Goal: Task Accomplishment & Management: Use online tool/utility

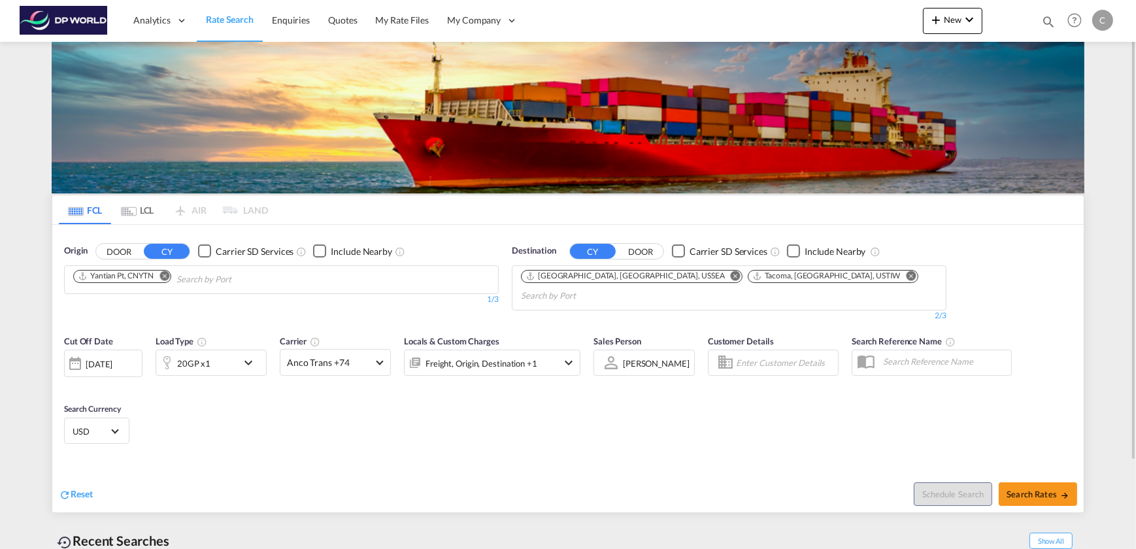
click at [167, 275] on md-icon "Remove" at bounding box center [165, 276] width 10 height 10
click at [142, 277] on input "Chips input." at bounding box center [135, 279] width 124 height 21
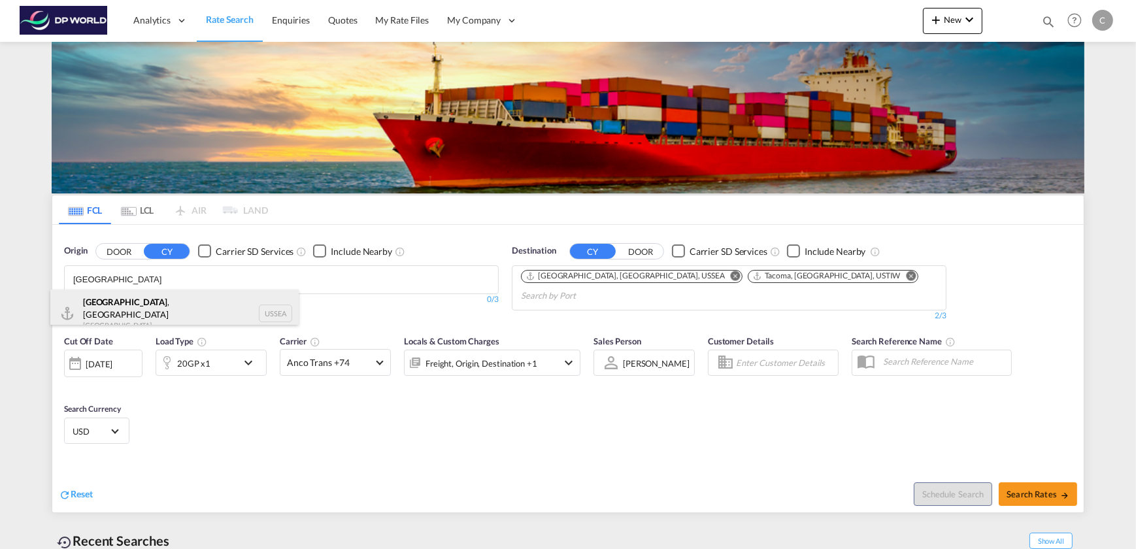
type input "[GEOGRAPHIC_DATA]"
click at [122, 312] on div "[GEOGRAPHIC_DATA] , [GEOGRAPHIC_DATA] [GEOGRAPHIC_DATA] USSEA" at bounding box center [174, 313] width 248 height 47
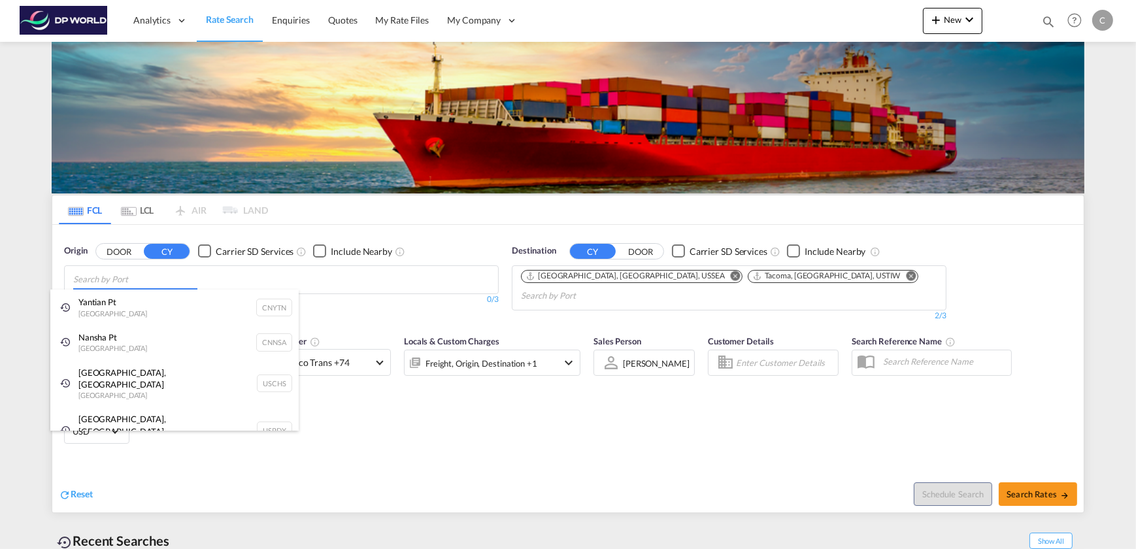
click at [113, 276] on body "Analytics Dashboard Rate Search Enquiries Quotes My Rate Files My Company" at bounding box center [568, 274] width 1136 height 549
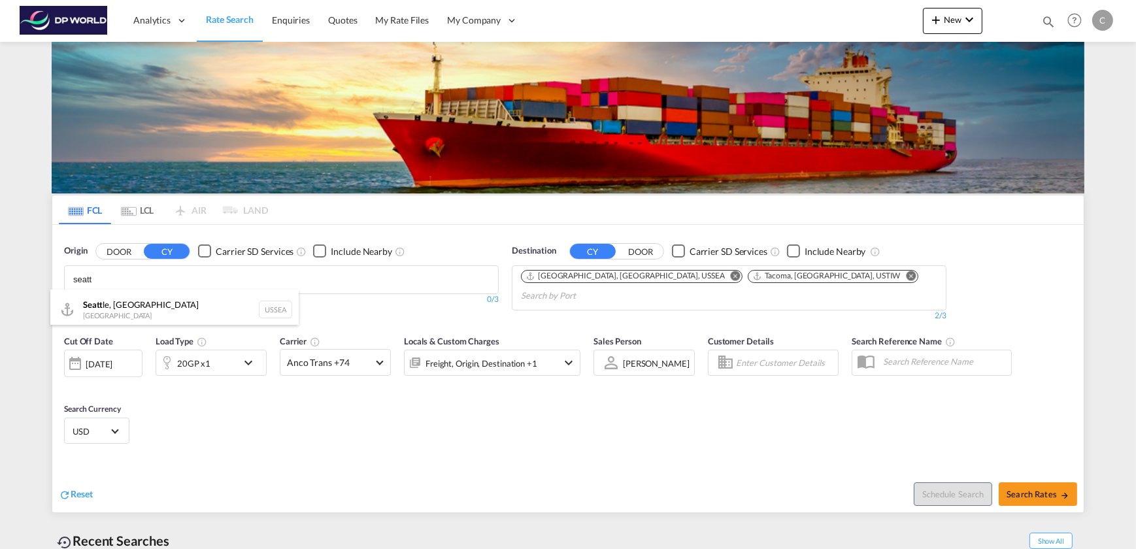
type input "seatt"
click at [731, 275] on md-icon "Remove" at bounding box center [736, 276] width 10 height 10
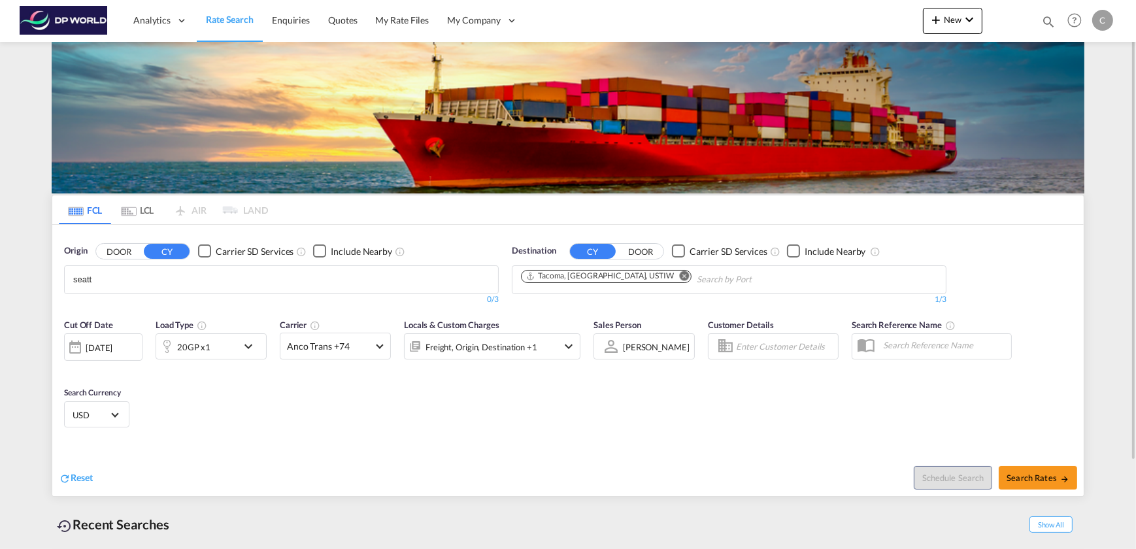
click at [680, 272] on md-icon "Remove" at bounding box center [685, 276] width 10 height 10
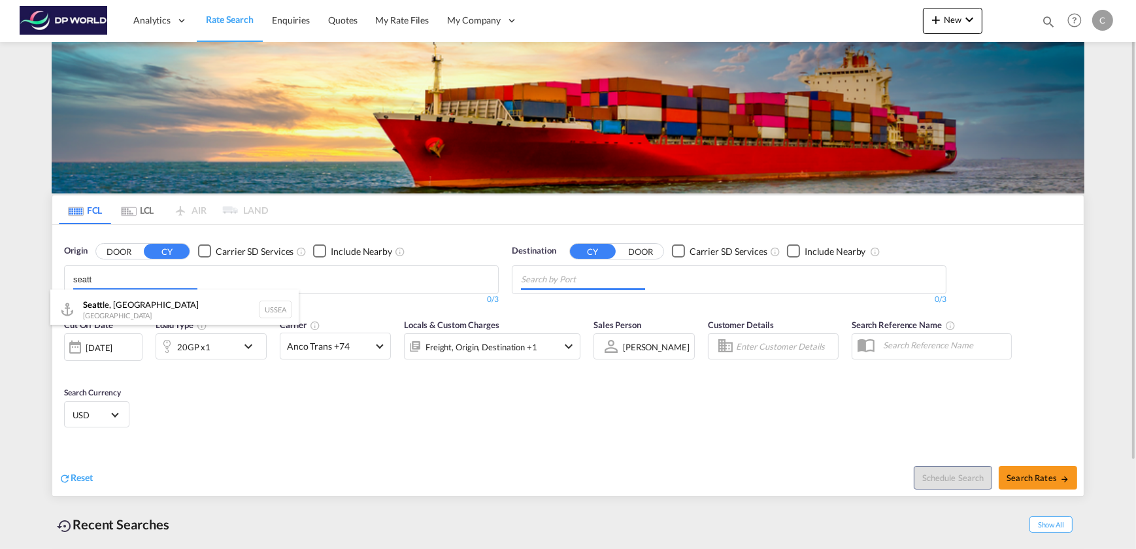
click at [129, 282] on body "Analytics Dashboard Rate Search Enquiries Quotes My Rate Files My Company" at bounding box center [568, 274] width 1136 height 549
click at [132, 286] on body "Analytics Dashboard Rate Search Enquiries Quotes My Rate Files My Company" at bounding box center [568, 274] width 1136 height 549
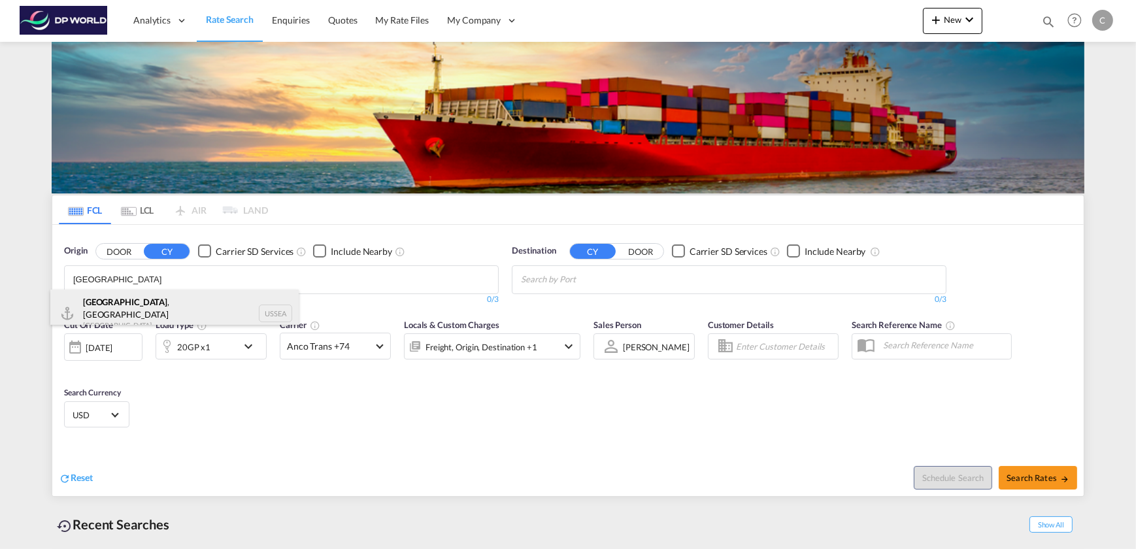
type input "[GEOGRAPHIC_DATA]"
click at [131, 296] on div "[GEOGRAPHIC_DATA] , [GEOGRAPHIC_DATA] [GEOGRAPHIC_DATA] USSEA" at bounding box center [174, 313] width 248 height 47
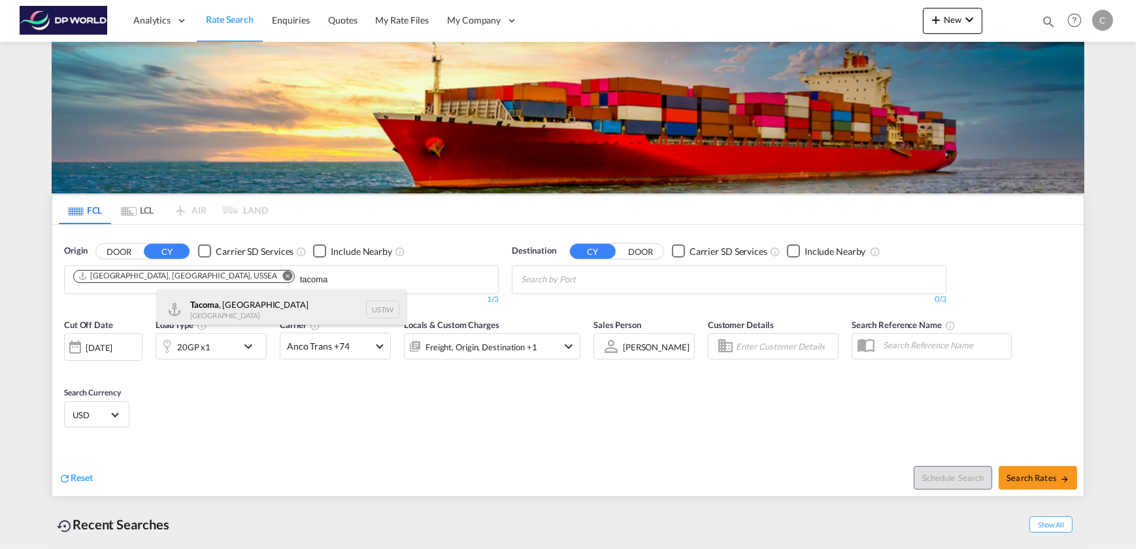
type input "tacoma"
click at [262, 300] on div "Tacoma , [GEOGRAPHIC_DATA] [GEOGRAPHIC_DATA] USTIW" at bounding box center [282, 309] width 248 height 39
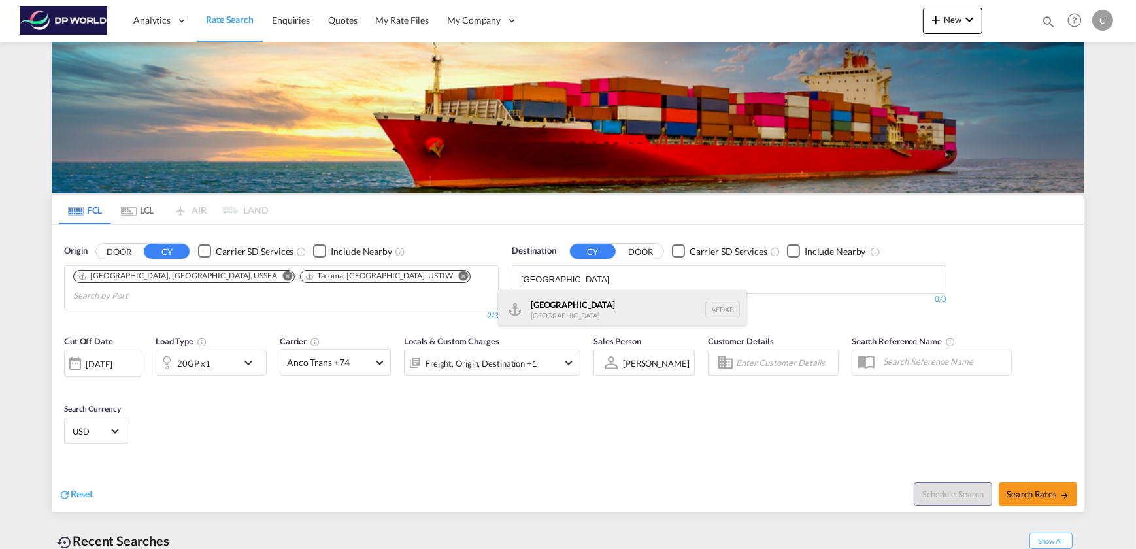
type input "[GEOGRAPHIC_DATA]"
click at [556, 301] on div "[GEOGRAPHIC_DATA] [GEOGRAPHIC_DATA] AEDXB" at bounding box center [622, 309] width 248 height 39
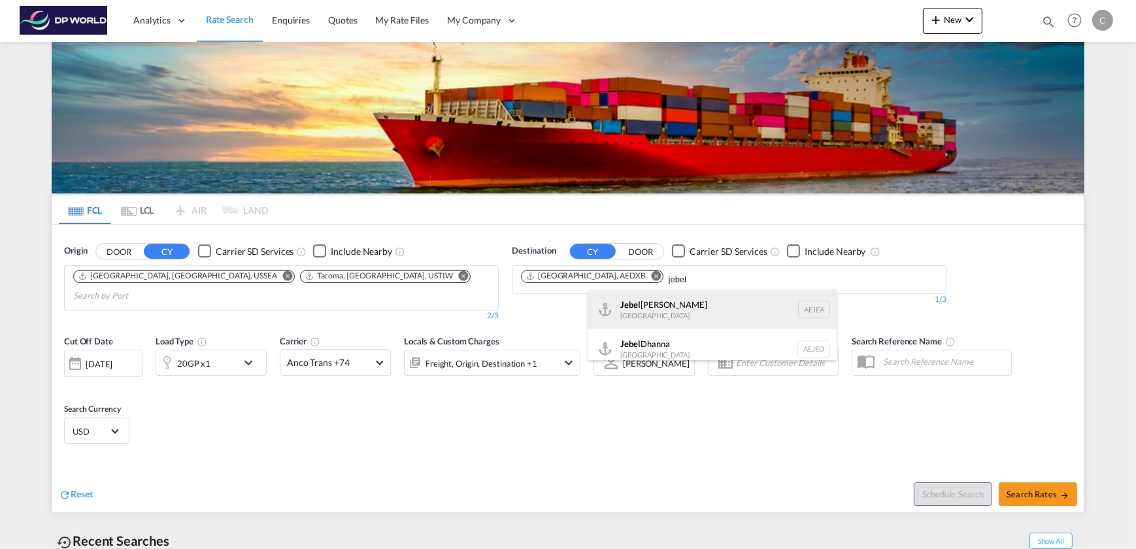
type input "jebel"
click at [658, 311] on div "[GEOGRAPHIC_DATA] [GEOGRAPHIC_DATA]" at bounding box center [712, 309] width 248 height 39
